Goal: Information Seeking & Learning: Learn about a topic

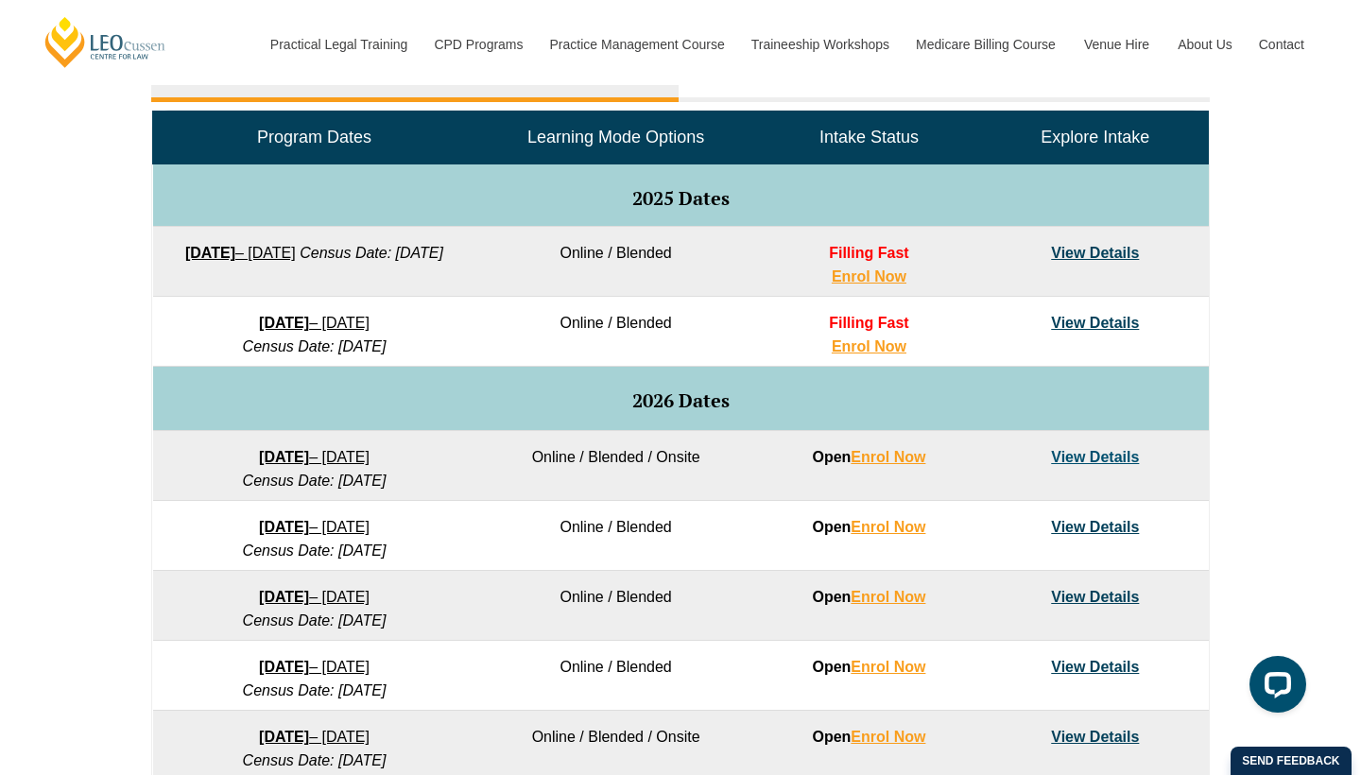
scroll to position [913, 0]
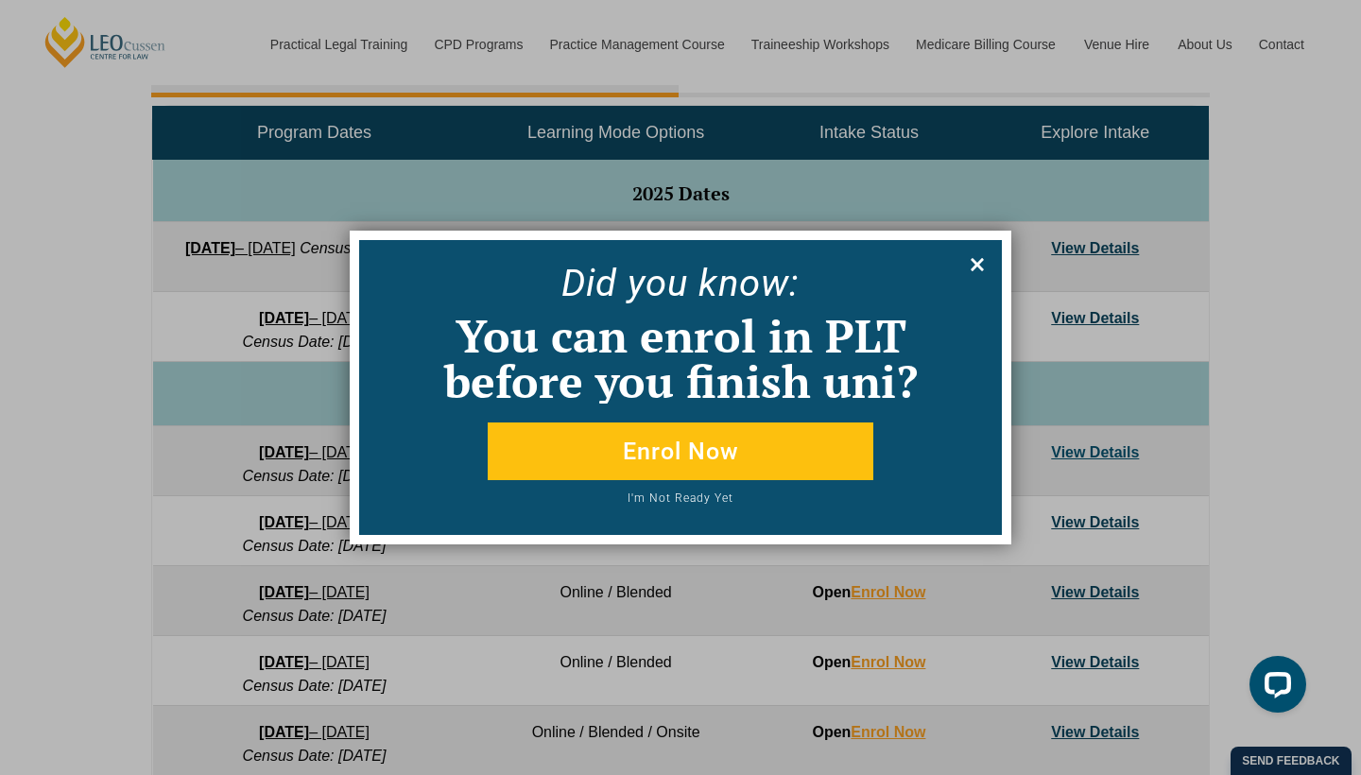
click at [986, 259] on icon at bounding box center [977, 264] width 21 height 21
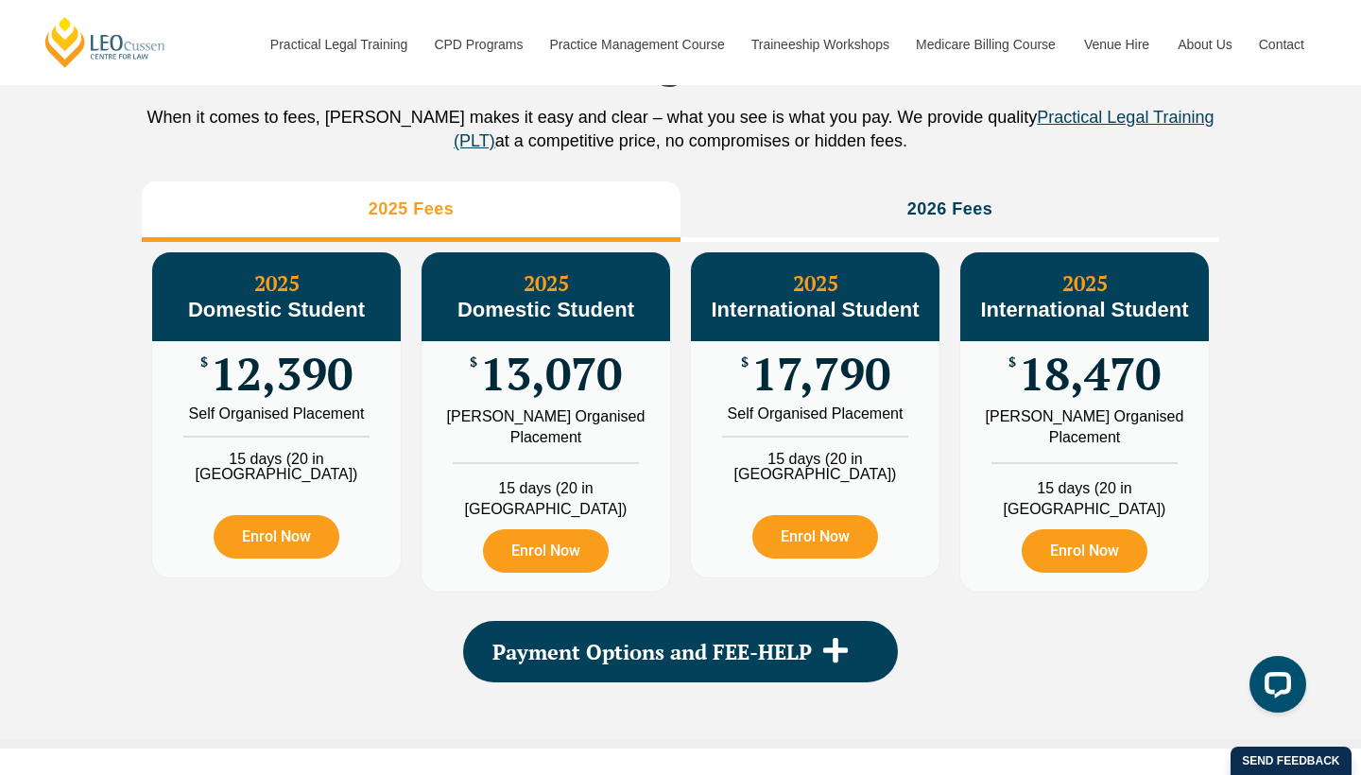
scroll to position [2146, 0]
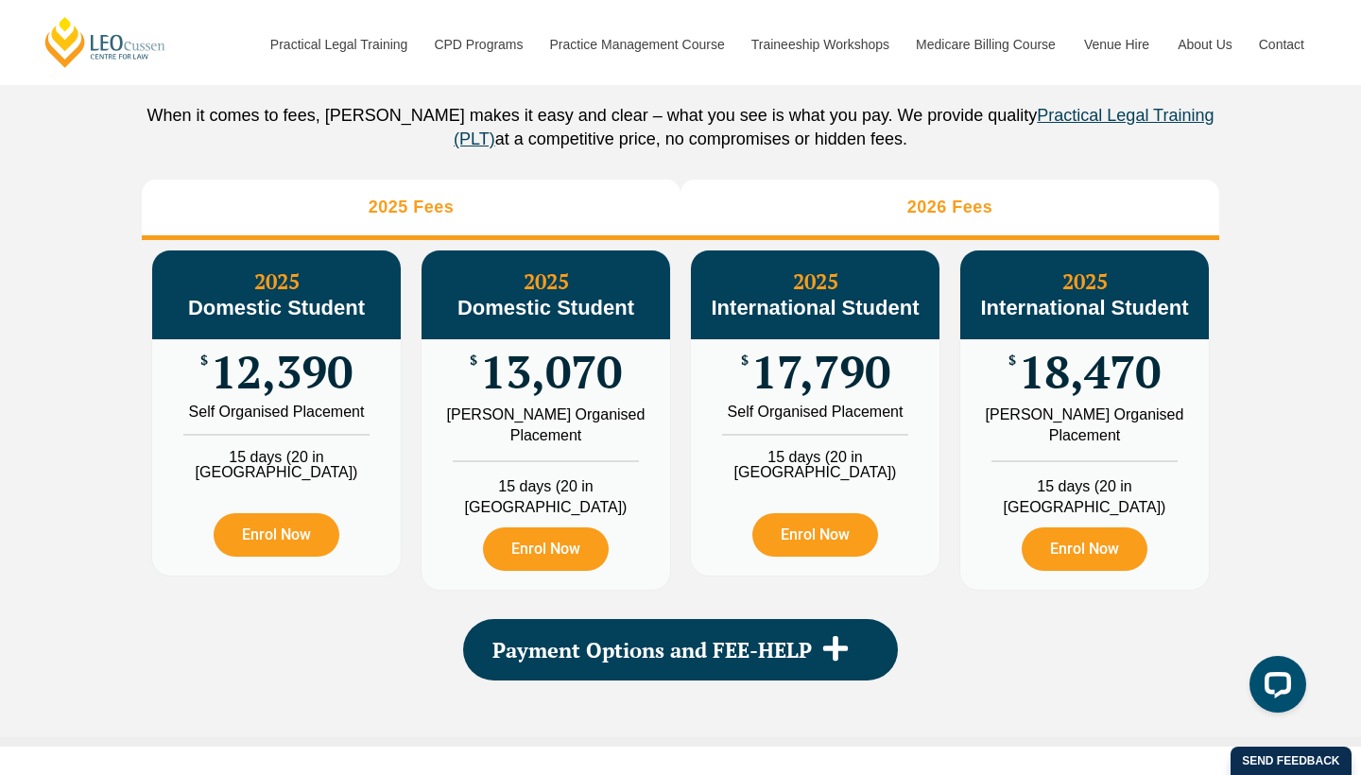
click at [819, 240] on li "2026 Fees" at bounding box center [949, 210] width 539 height 60
click at [491, 240] on li "2025 Fees" at bounding box center [411, 210] width 539 height 60
click at [829, 222] on li "2026 Fees" at bounding box center [949, 210] width 539 height 60
click at [583, 223] on li "2025 Fees" at bounding box center [411, 210] width 539 height 60
click at [865, 203] on li "2026 Fees" at bounding box center [949, 210] width 539 height 60
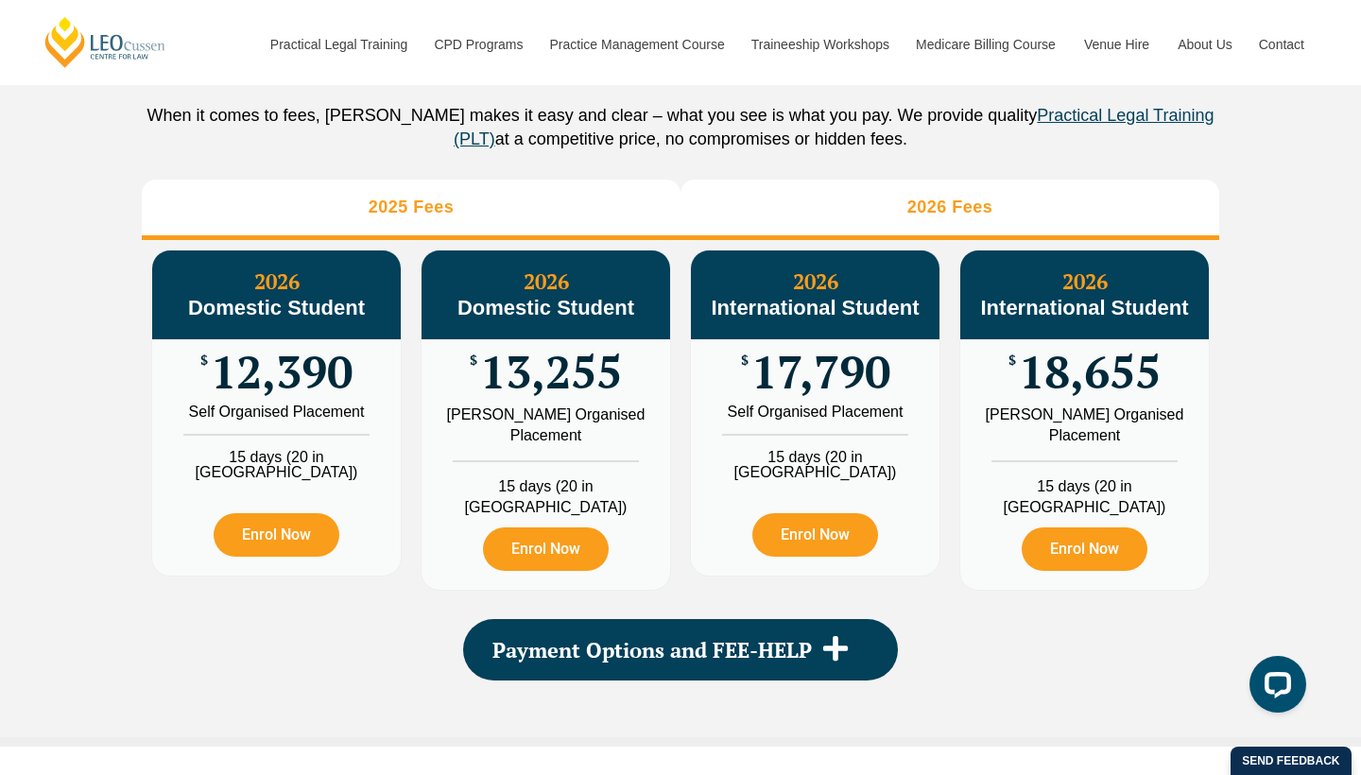
click at [583, 228] on li "2025 Fees" at bounding box center [411, 210] width 539 height 60
click at [831, 219] on li "2026 Fees" at bounding box center [949, 210] width 539 height 60
click at [615, 223] on li "2025 Fees" at bounding box center [411, 210] width 539 height 60
click at [800, 218] on li "2026 Fees" at bounding box center [949, 210] width 539 height 60
click at [556, 208] on li "2025 Fees" at bounding box center [411, 210] width 539 height 60
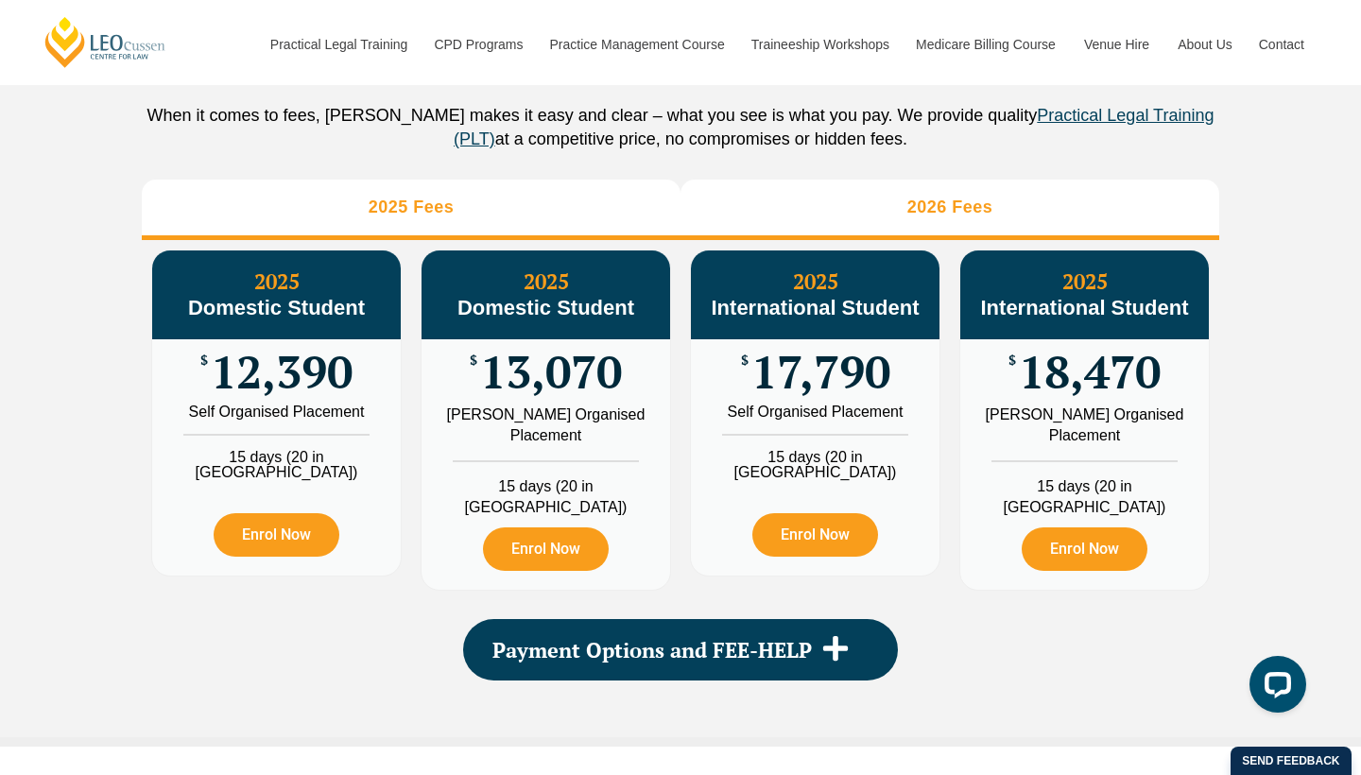
click at [903, 240] on li "2026 Fees" at bounding box center [949, 210] width 539 height 60
click at [495, 222] on li "2025 Fees" at bounding box center [411, 210] width 539 height 60
click at [830, 212] on li "2026 Fees" at bounding box center [949, 210] width 539 height 60
click at [547, 217] on li "2025 Fees" at bounding box center [411, 210] width 539 height 60
click at [909, 213] on li "2026 Fees" at bounding box center [949, 210] width 539 height 60
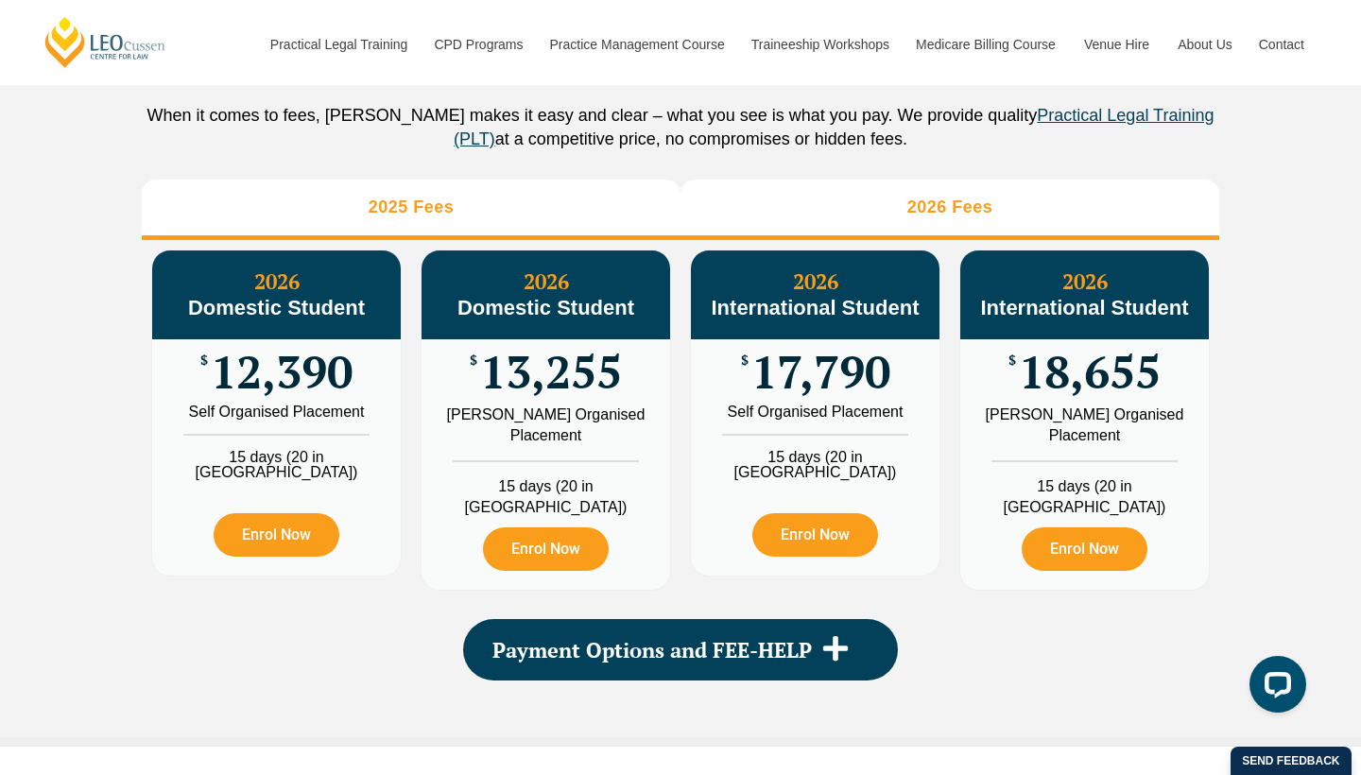
click at [587, 225] on li "2025 Fees" at bounding box center [411, 210] width 539 height 60
click at [920, 218] on h3 "2026 Fees" at bounding box center [950, 208] width 86 height 22
click at [593, 215] on li "2025 Fees" at bounding box center [411, 210] width 539 height 60
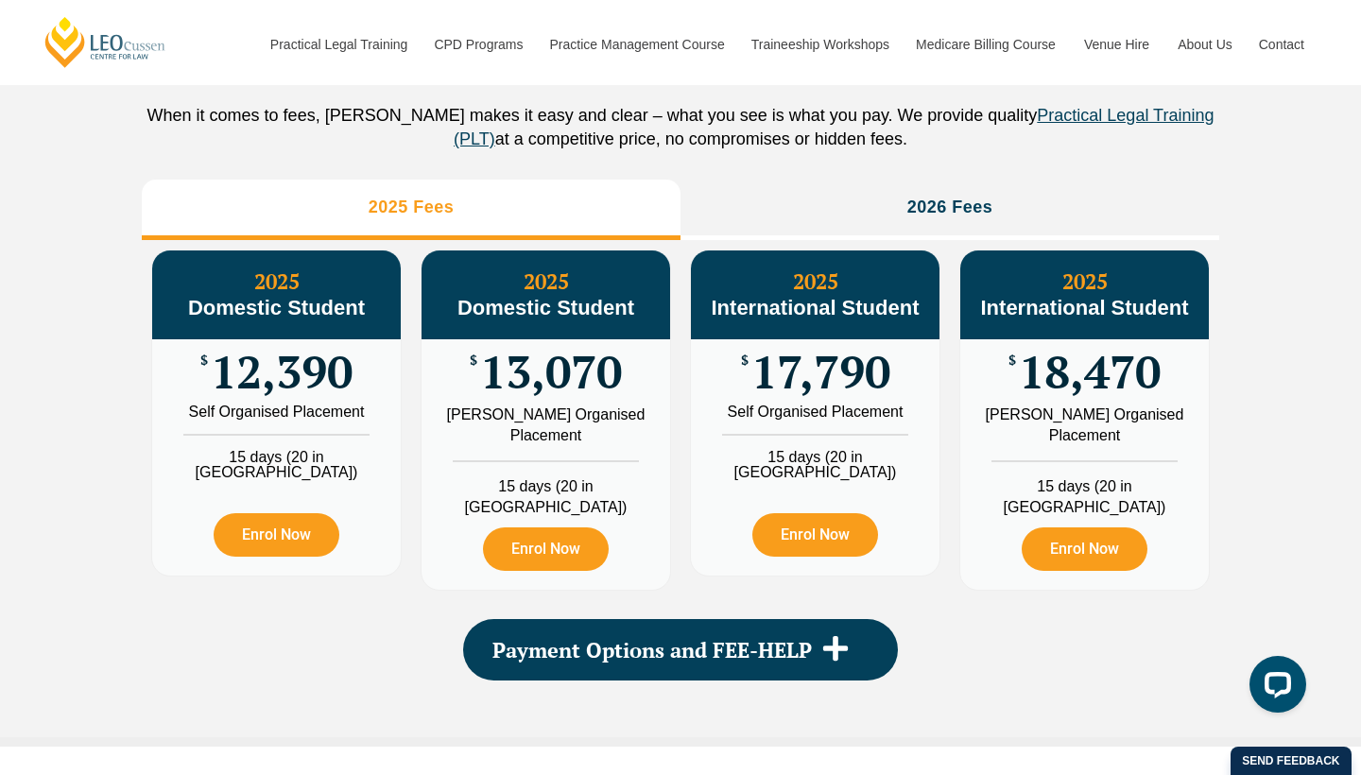
click at [1192, 615] on div "PLT Program Fees When it comes to fees, Leo Cussen makes it easy and clear – wh…" at bounding box center [680, 335] width 1077 height 803
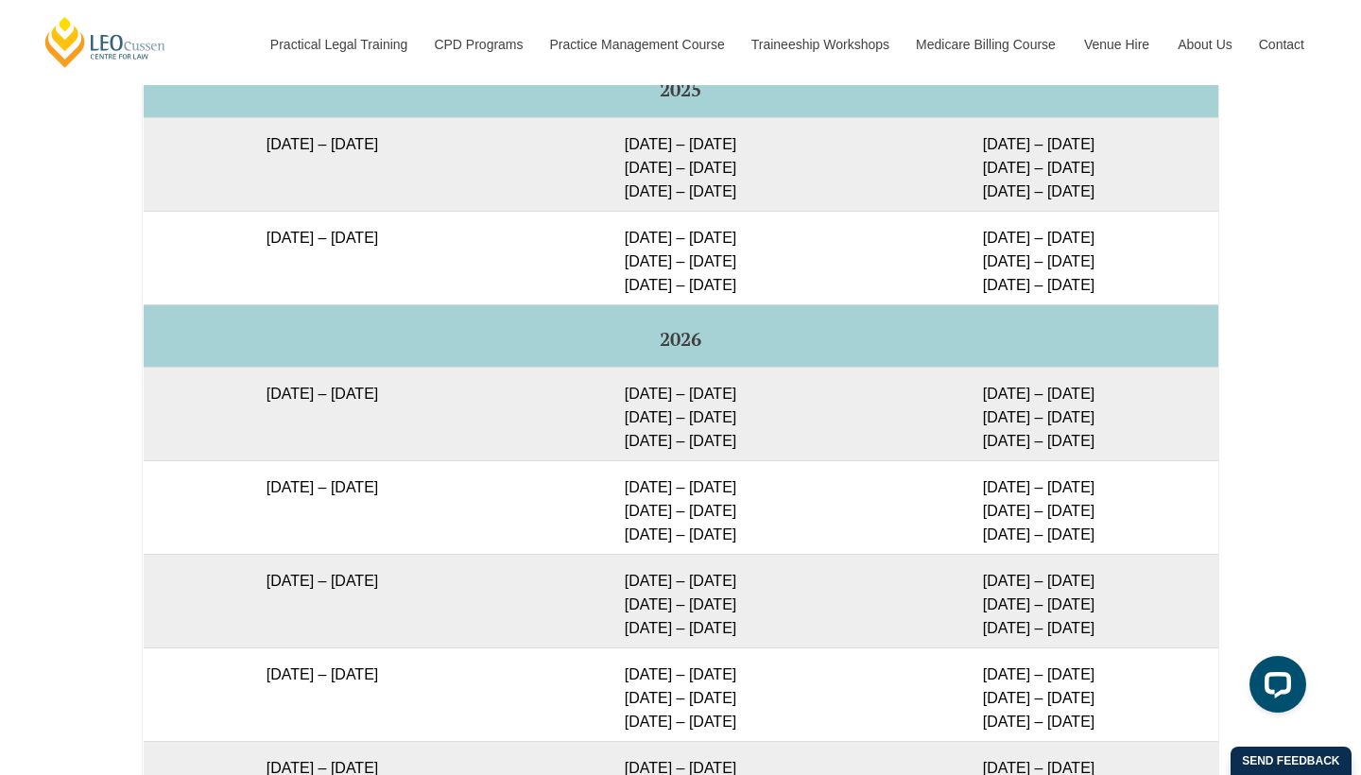
scroll to position [3160, 0]
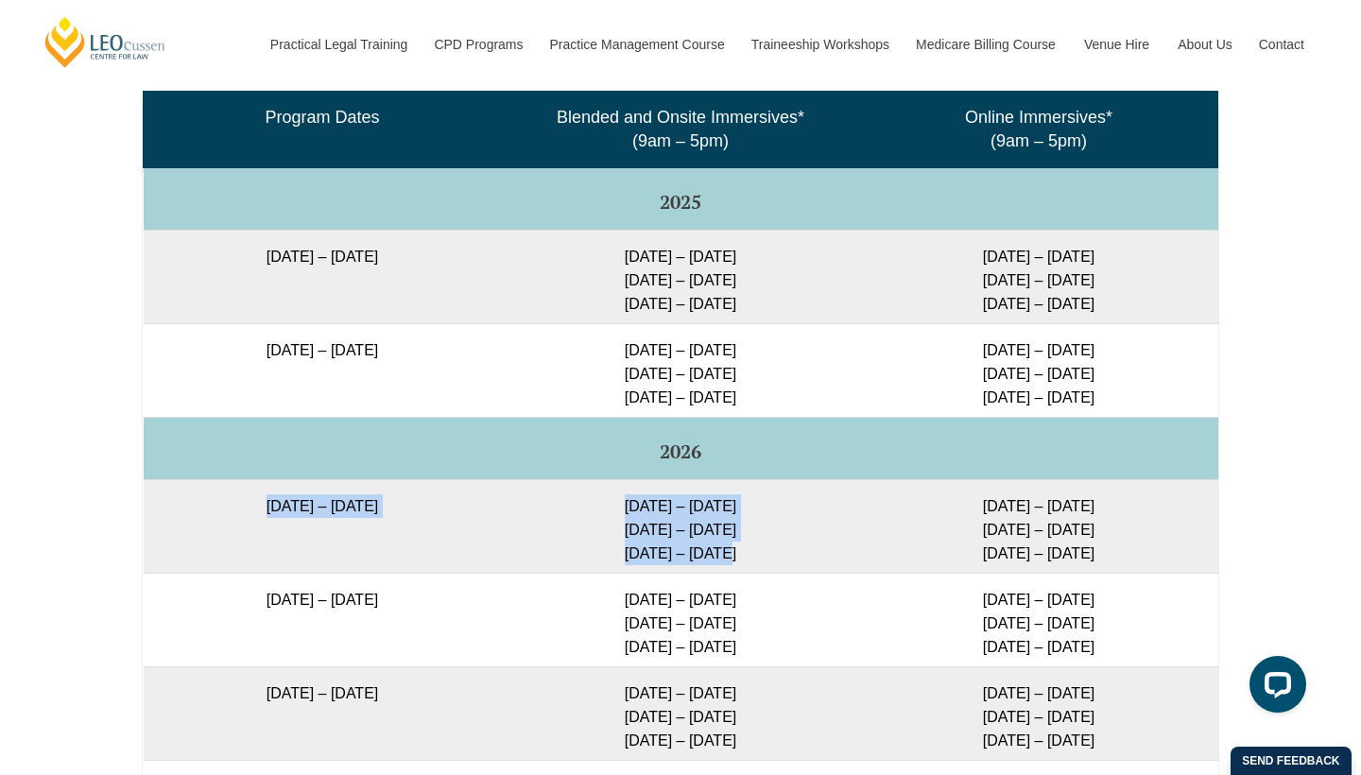
drag, startPoint x: 194, startPoint y: 508, endPoint x: 758, endPoint y: 566, distance: 567.1
click at [758, 566] on tr "27 January 2026 – 12 June 2026 2 – 5 Feb 2026 14 – 16 Apr 2026 2 – 4 Jun 2026 3…" at bounding box center [681, 526] width 1075 height 94
copy tr "27 January 2026 – 12 June 2026 2 – 5 Feb 2026 14 – 16 Apr 2026 2 – 4 Jun 2026"
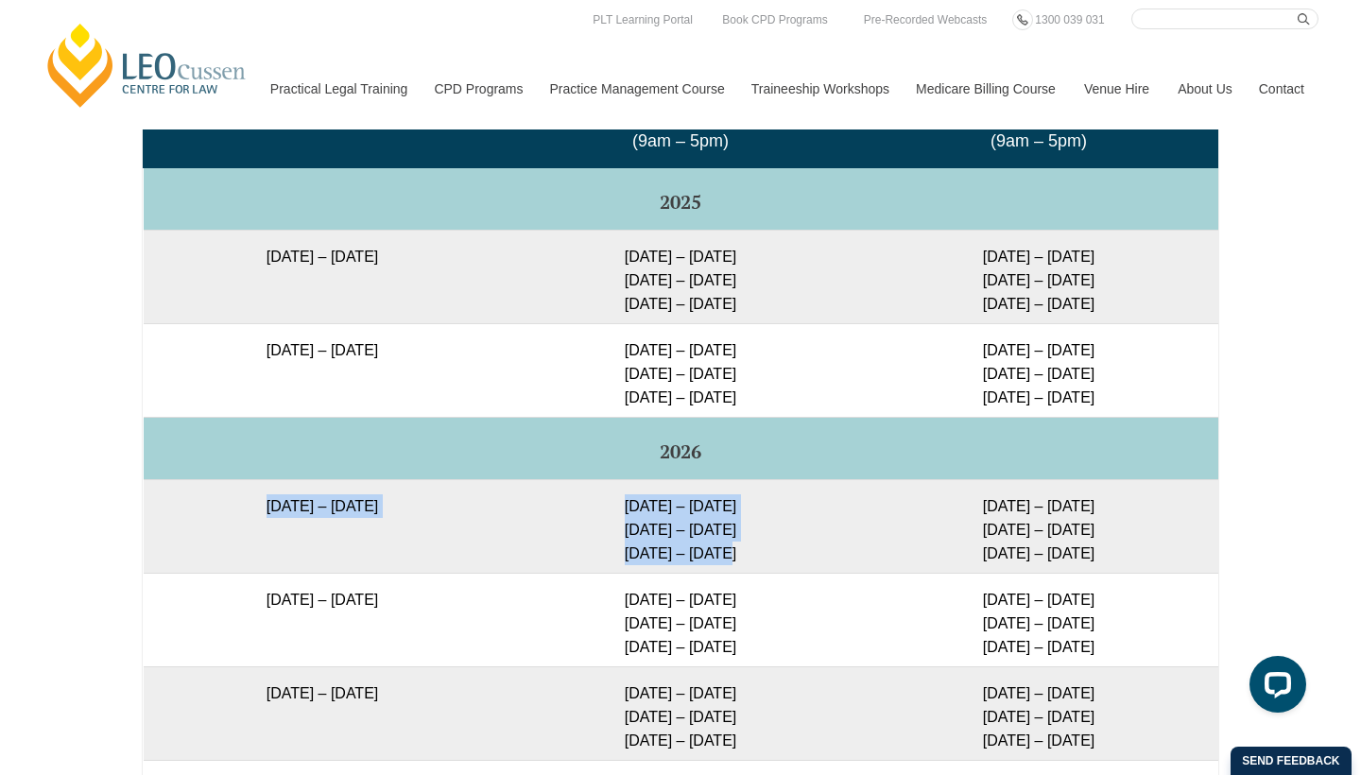
copy tr "27 January 2026 – 12 June 2026 2 – 5 Feb 2026 14 – 16 Apr 2026 2 – 4 Jun 2026"
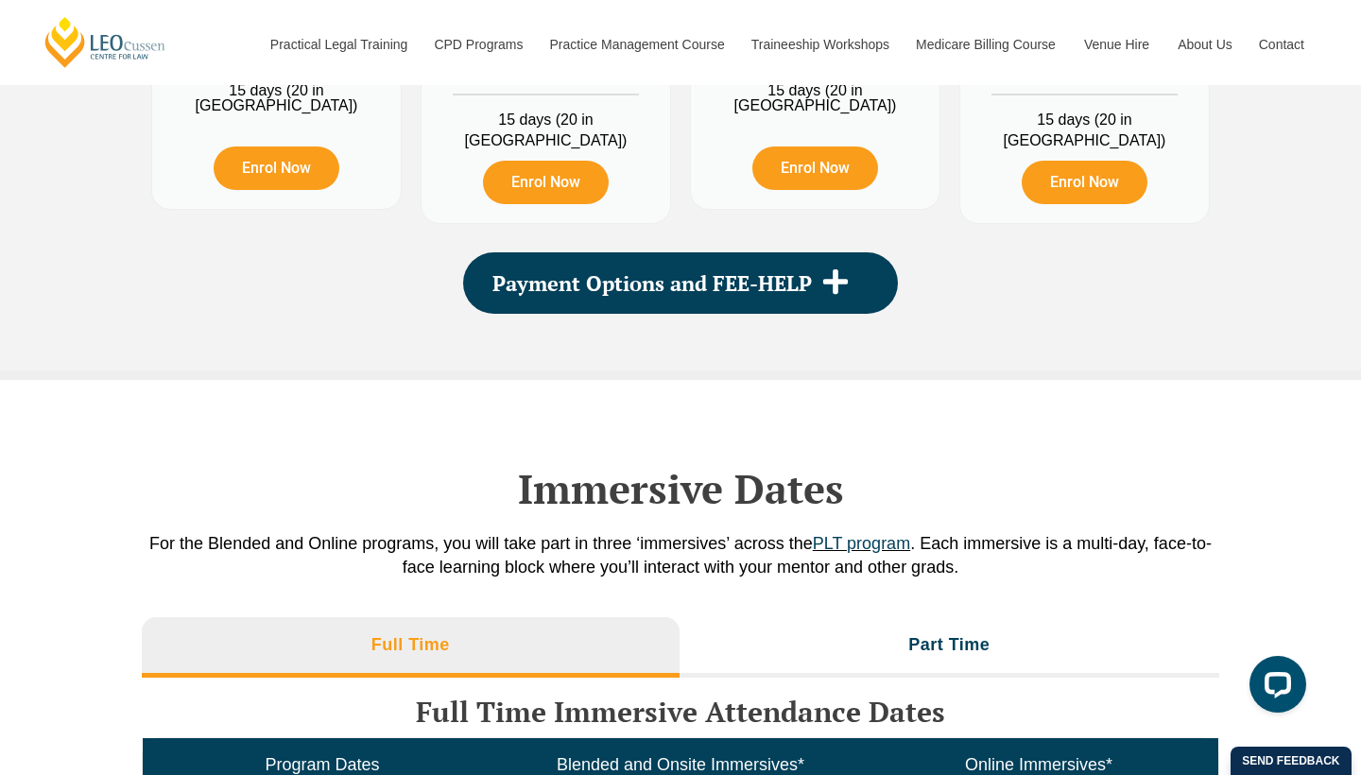
scroll to position [2517, 0]
